Goal: Check status: Check status

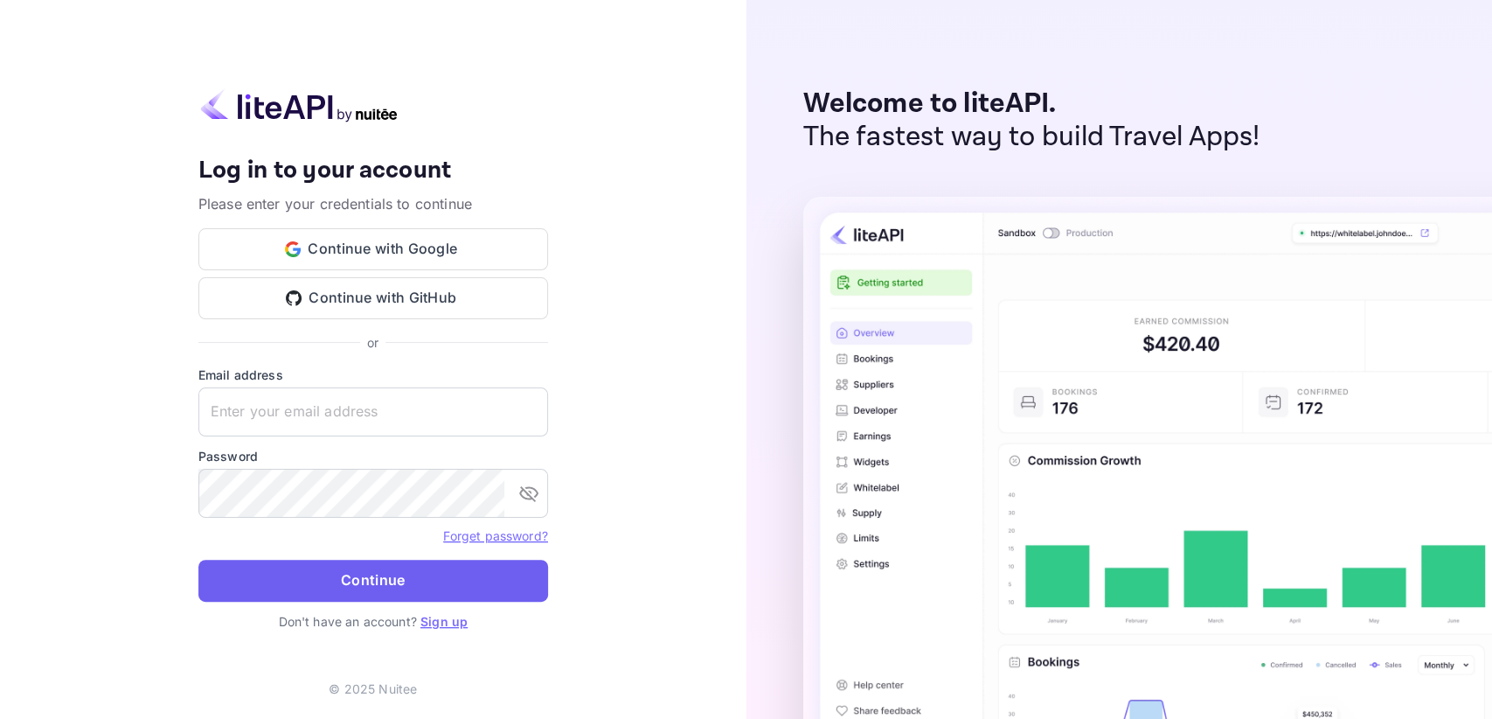
type input "[EMAIL_ADDRESS][DOMAIN_NAME]"
click at [332, 595] on button "Continue" at bounding box center [373, 581] width 350 height 42
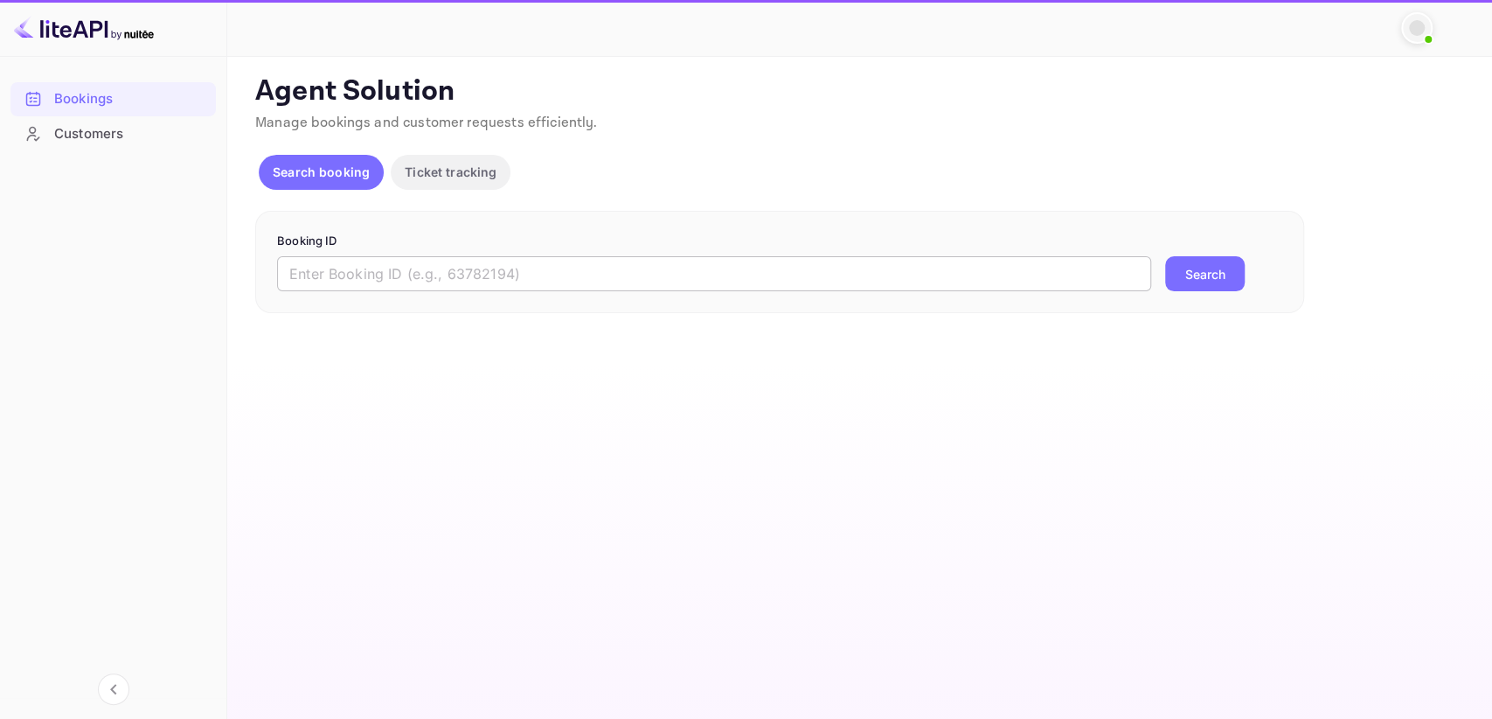
click at [320, 267] on input "text" at bounding box center [714, 273] width 874 height 35
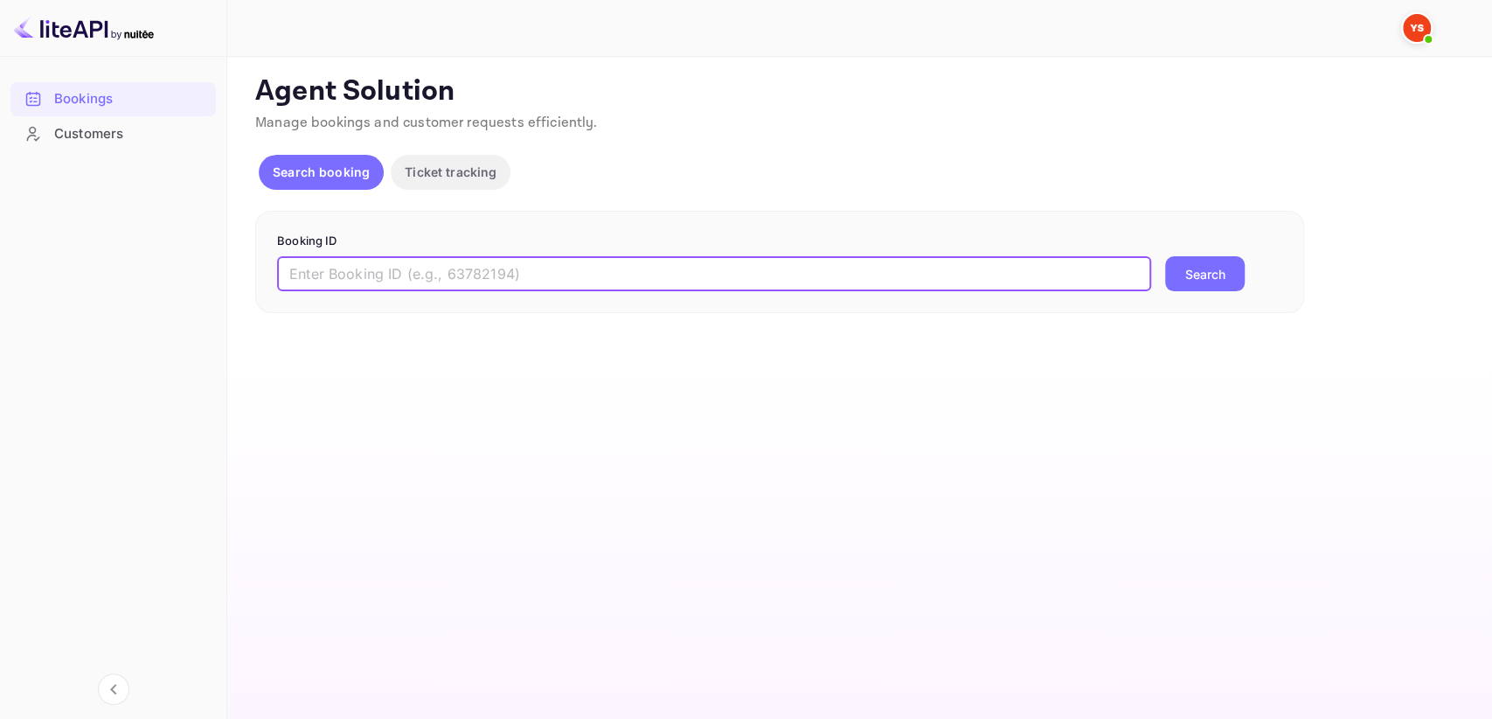
paste input "7508769"
type input "7508769"
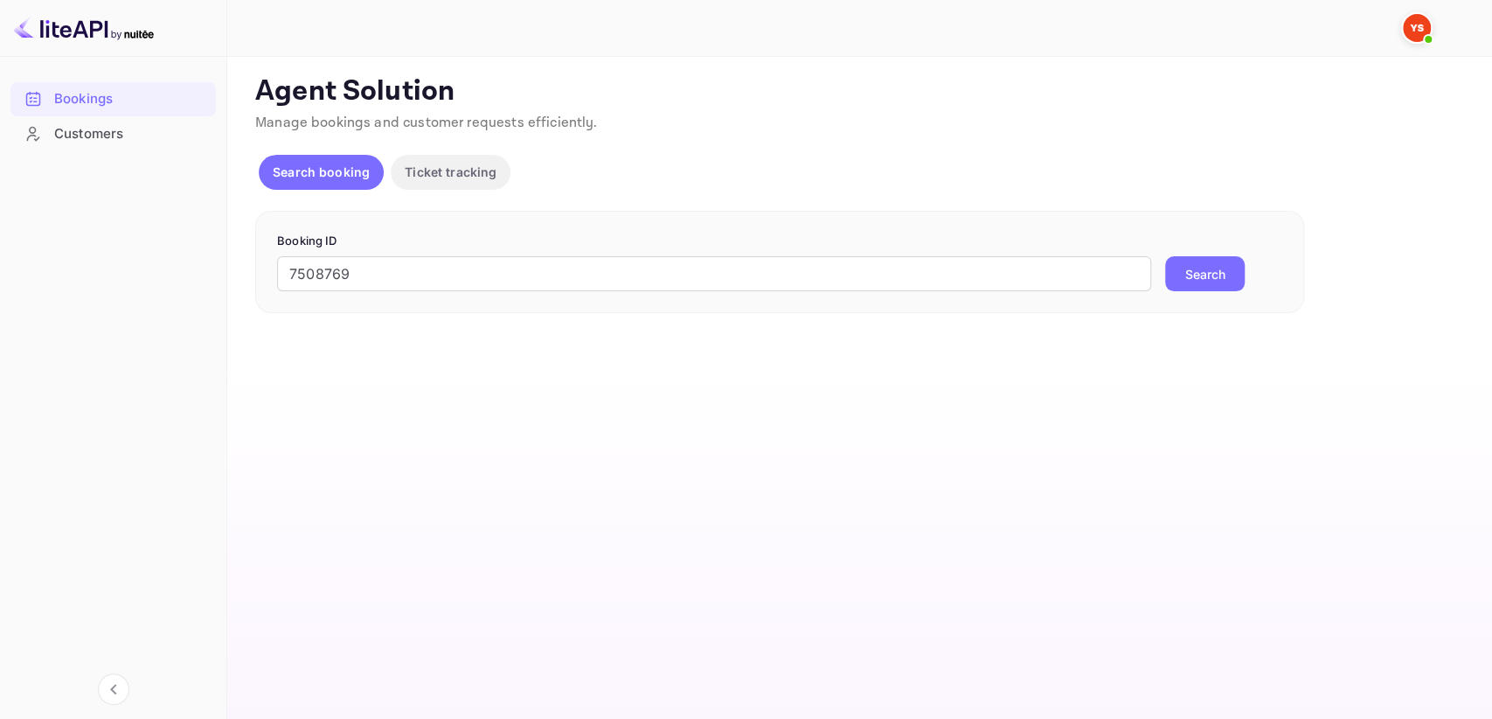
click at [1214, 261] on button "Search" at bounding box center [1205, 273] width 80 height 35
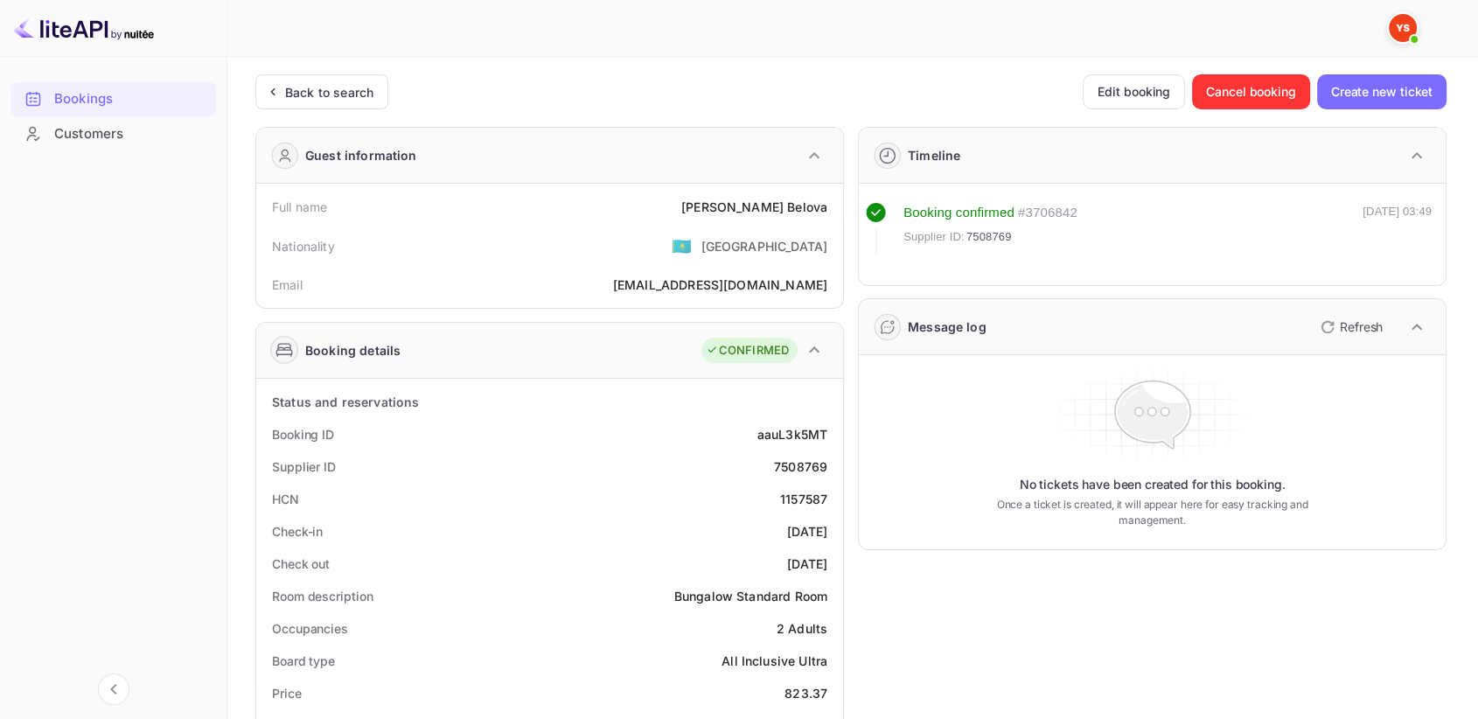
click at [797, 490] on div "1157587" at bounding box center [803, 499] width 47 height 18
copy div "1157587"
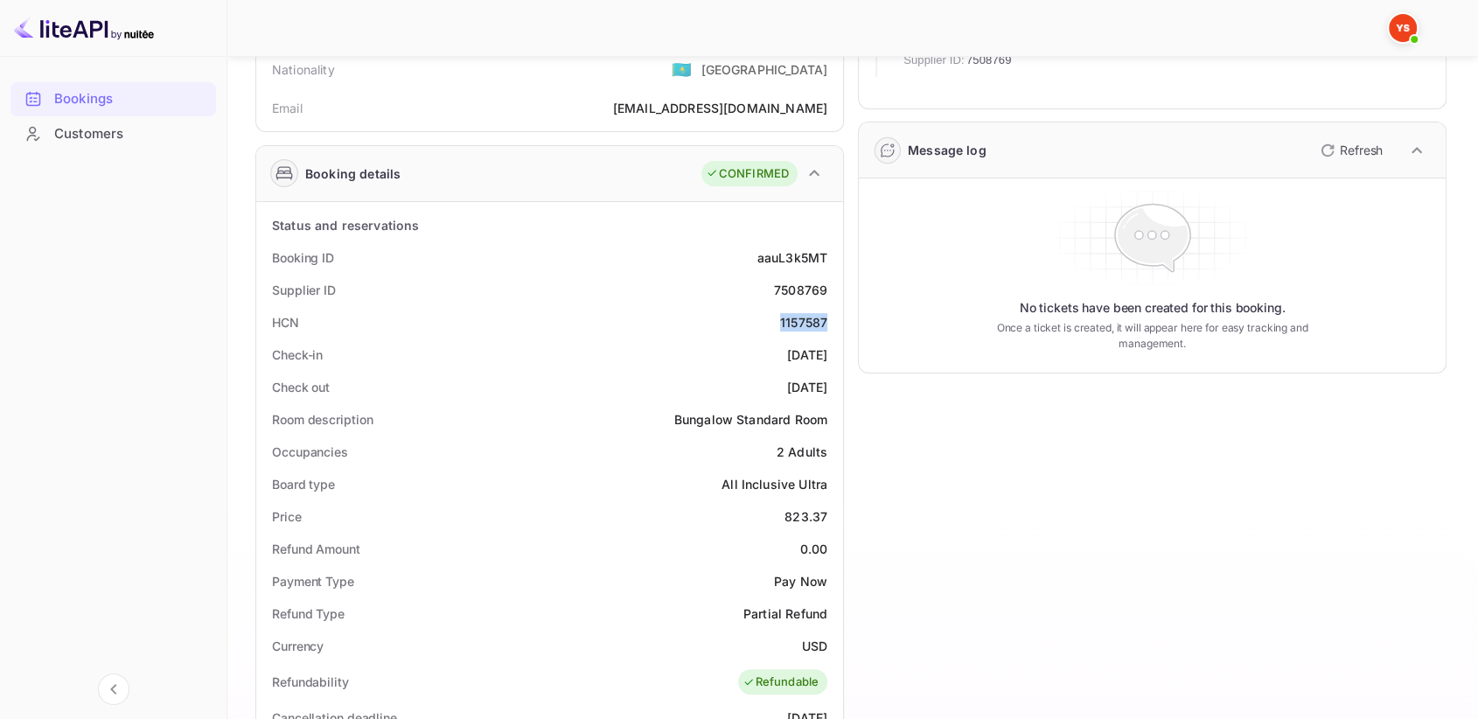
scroll to position [194, 0]
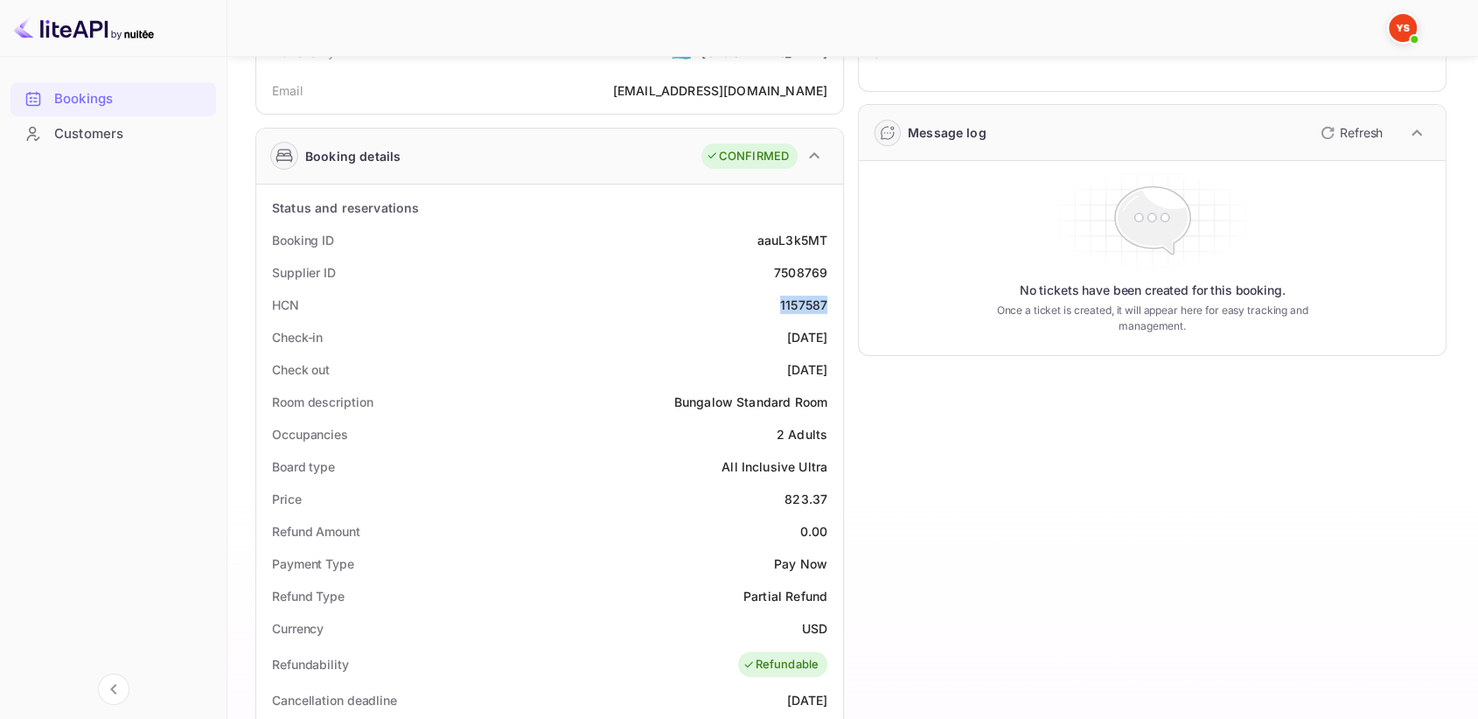
copy div "1157587"
